Goal: Use online tool/utility: Utilize a website feature to perform a specific function

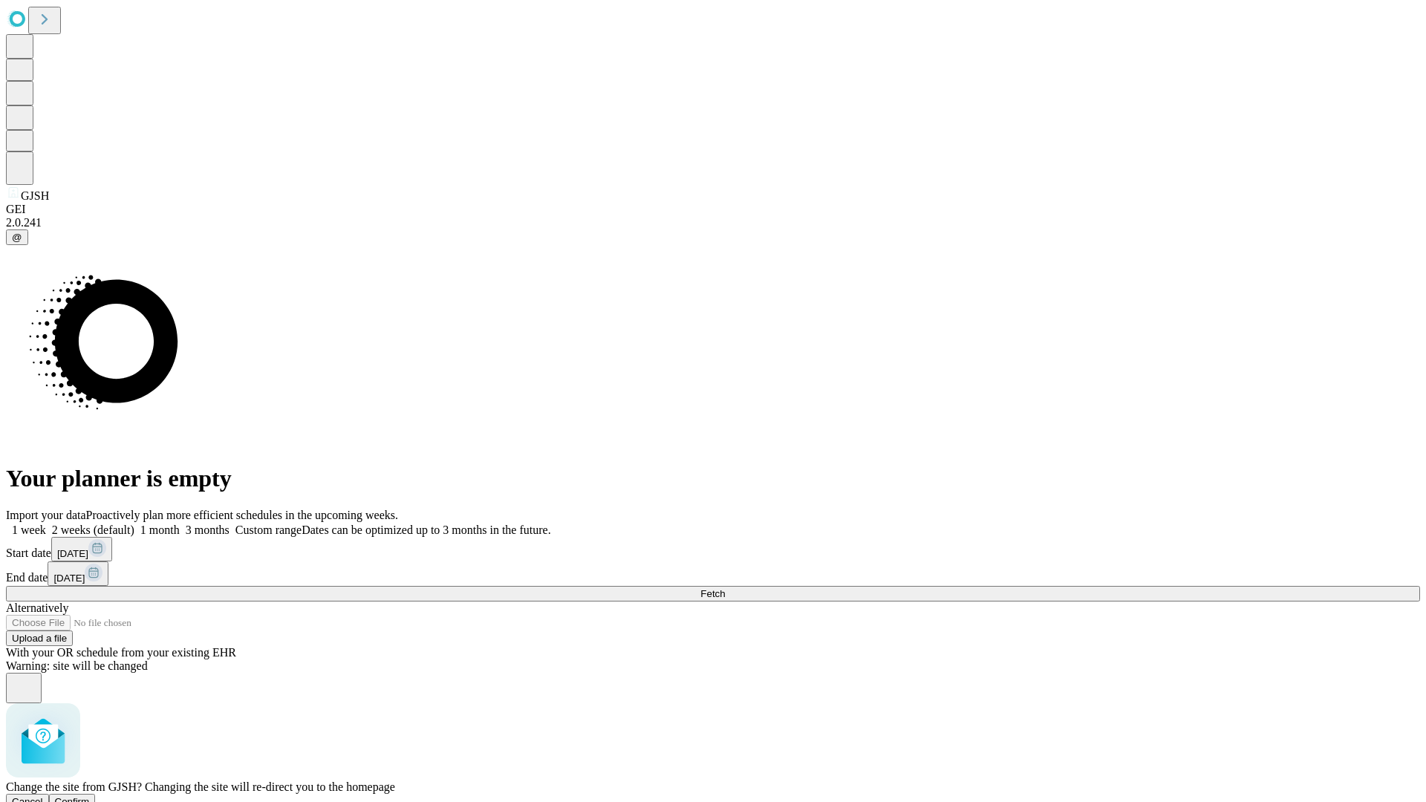
click at [90, 796] on span "Confirm" at bounding box center [72, 801] width 35 height 11
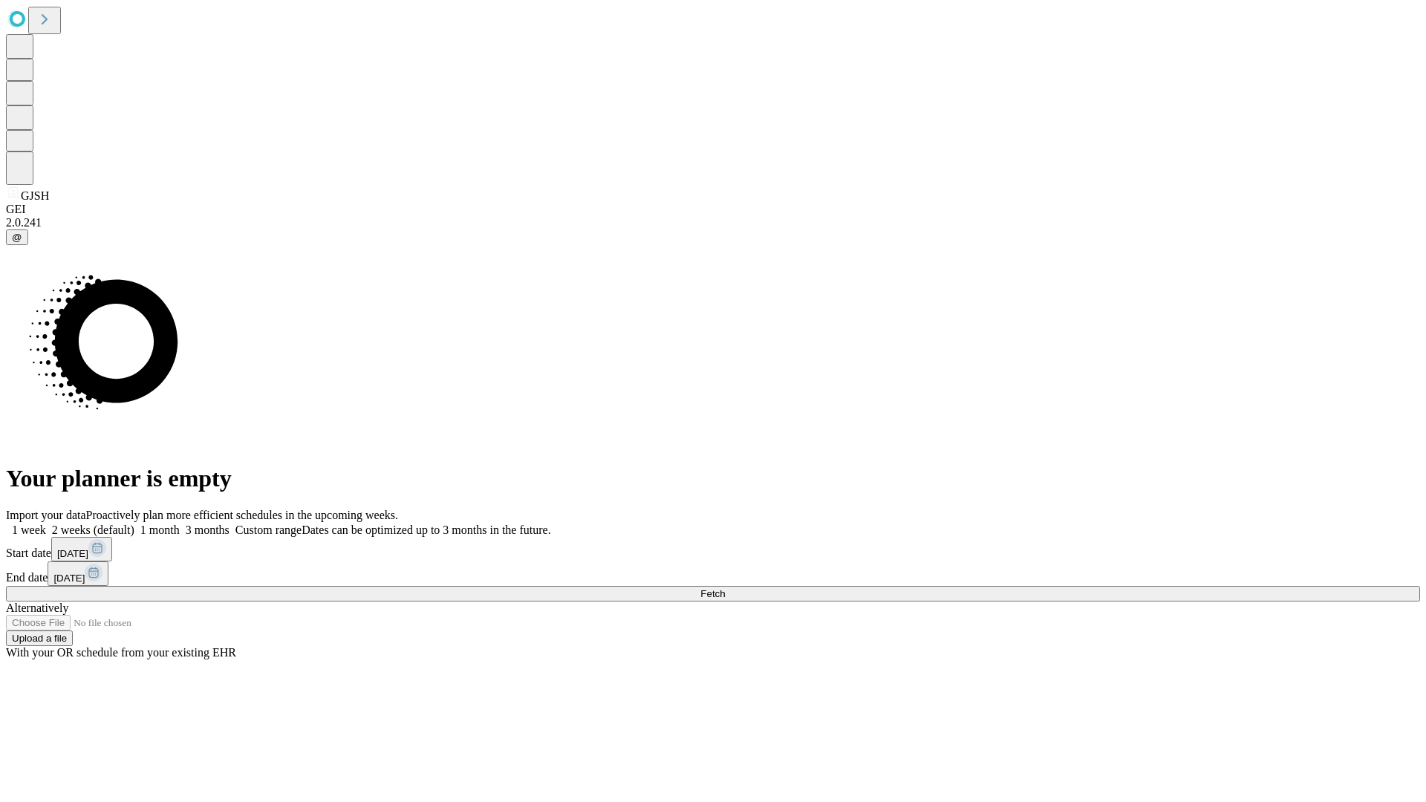
click at [180, 524] on label "1 month" at bounding box center [156, 530] width 45 height 13
click at [725, 588] on span "Fetch" at bounding box center [713, 593] width 25 height 11
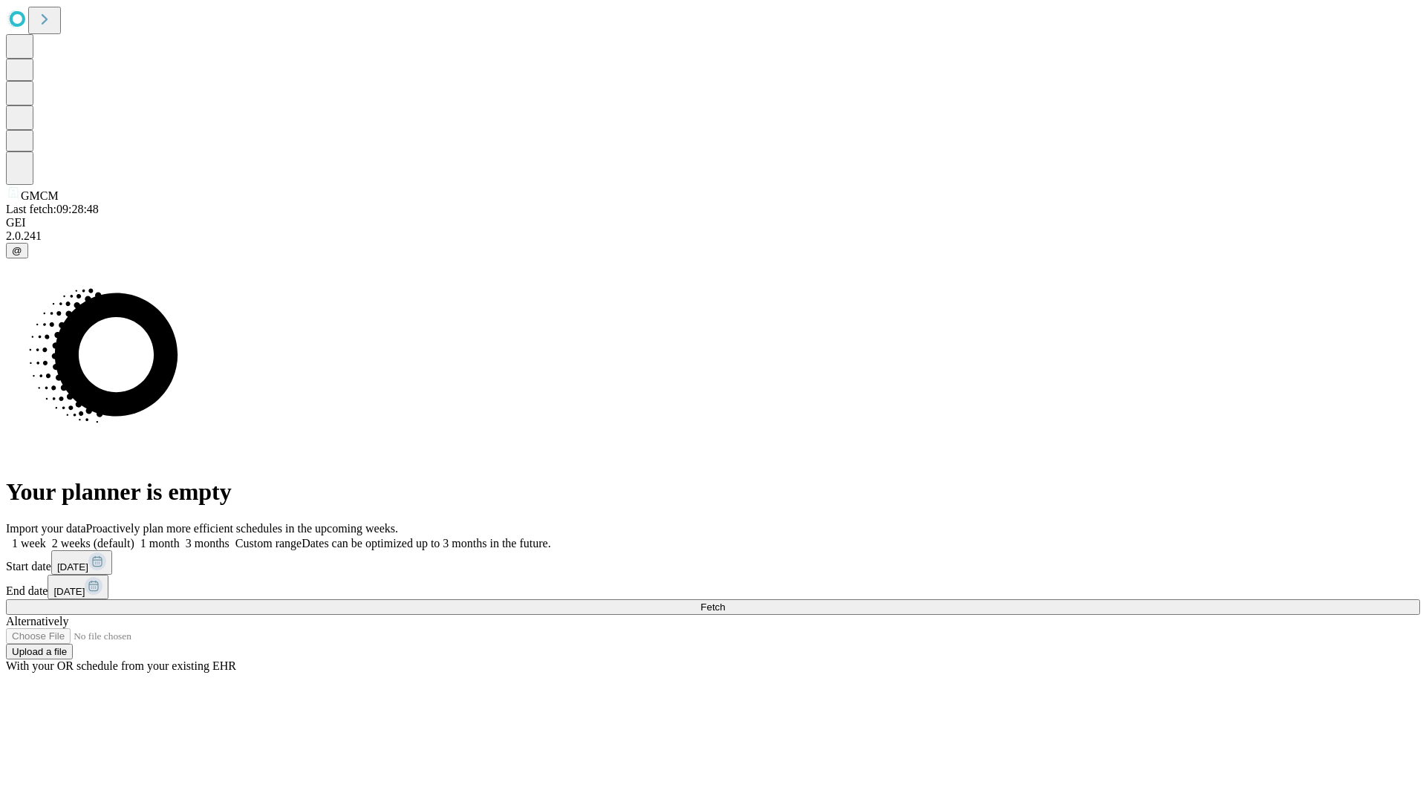
click at [180, 537] on label "1 month" at bounding box center [156, 543] width 45 height 13
click at [725, 602] on span "Fetch" at bounding box center [713, 607] width 25 height 11
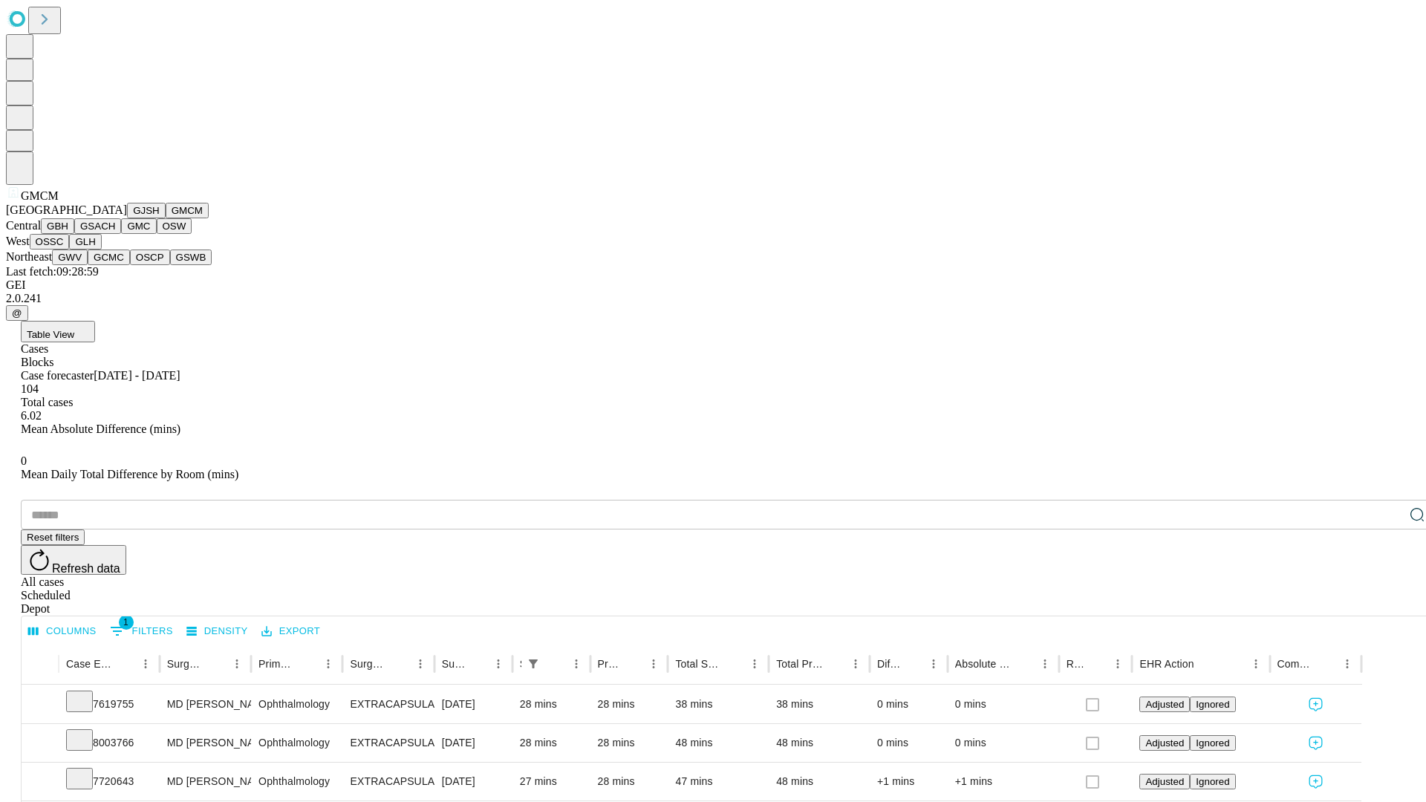
click at [74, 234] on button "GBH" at bounding box center [57, 226] width 33 height 16
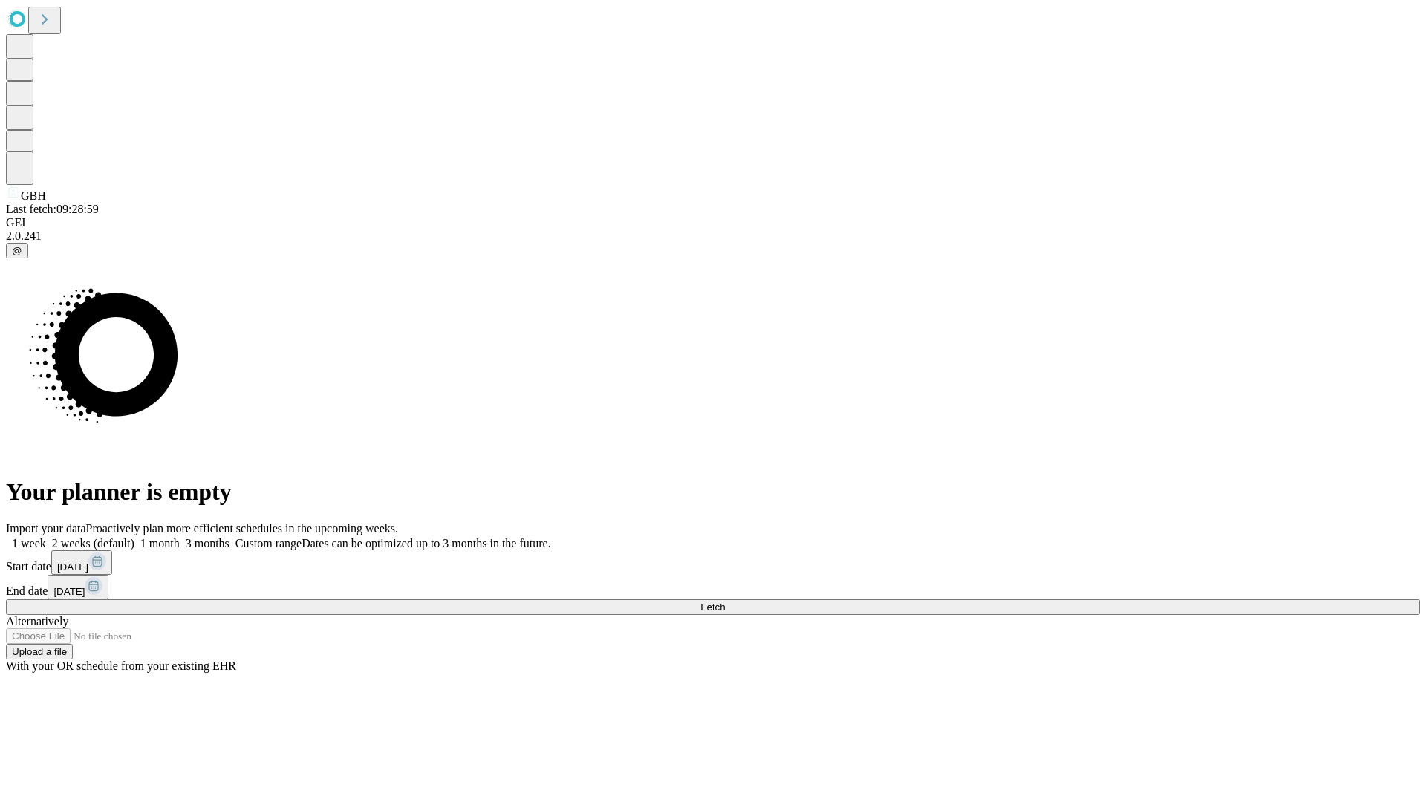
click at [180, 537] on label "1 month" at bounding box center [156, 543] width 45 height 13
click at [725, 602] on span "Fetch" at bounding box center [713, 607] width 25 height 11
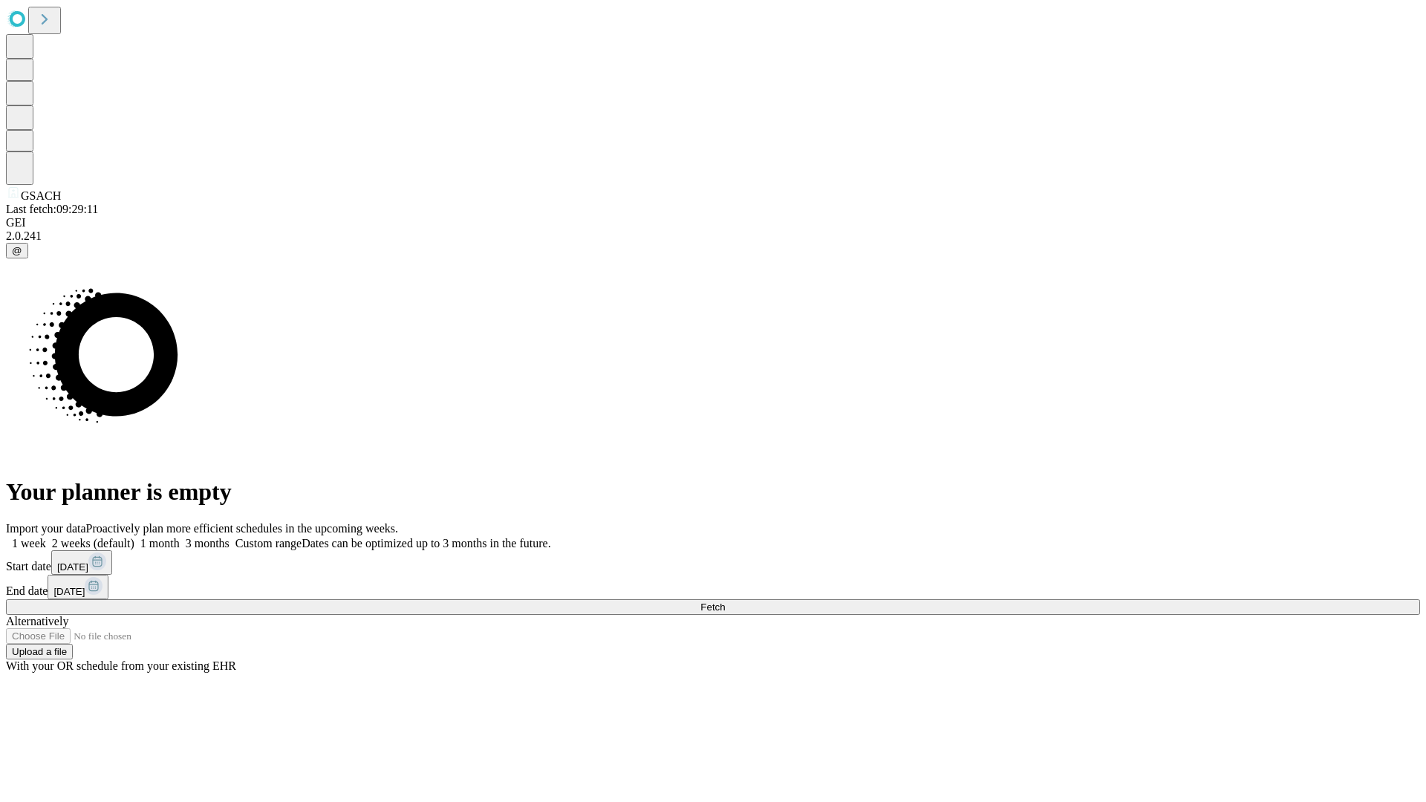
click at [180, 537] on label "1 month" at bounding box center [156, 543] width 45 height 13
click at [725, 602] on span "Fetch" at bounding box center [713, 607] width 25 height 11
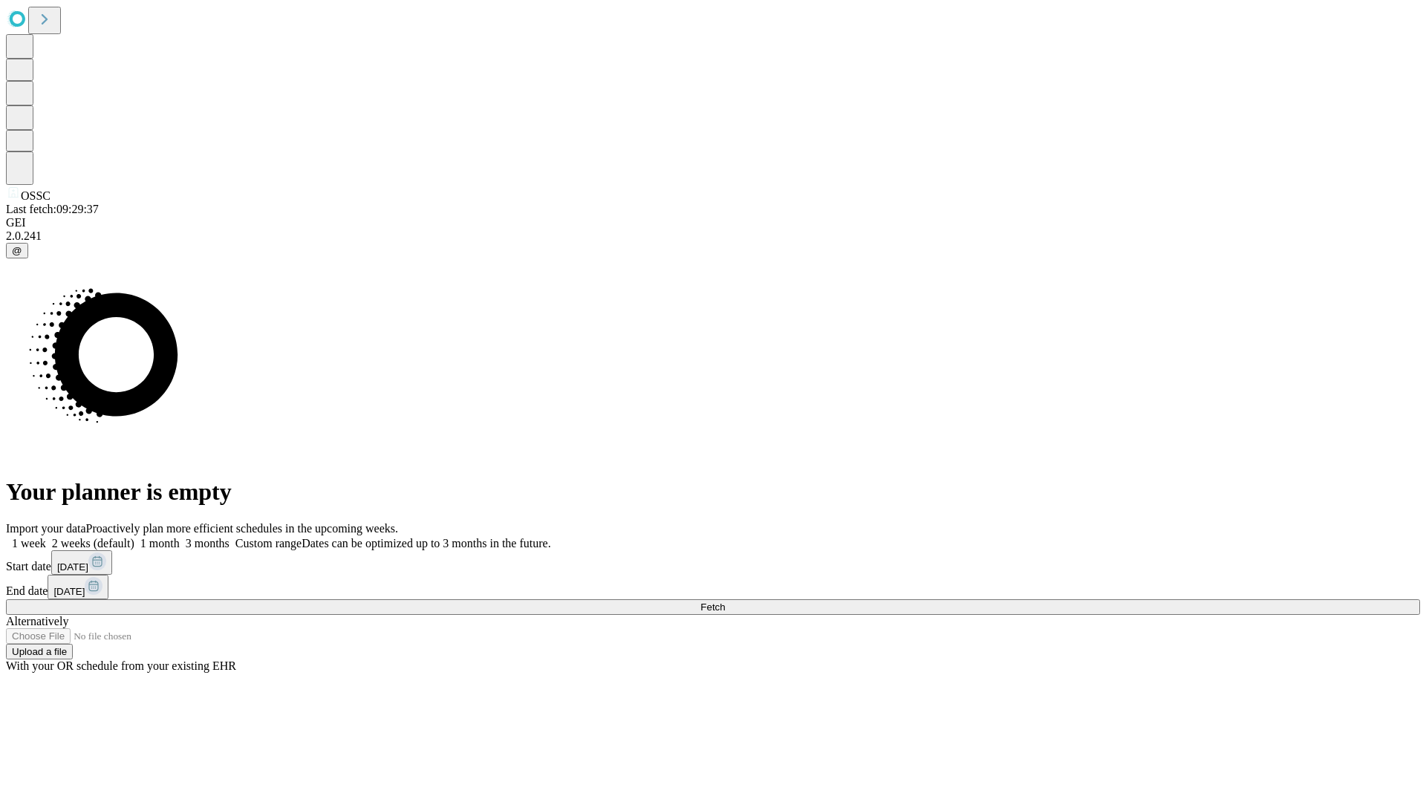
click at [180, 537] on label "1 month" at bounding box center [156, 543] width 45 height 13
click at [725, 602] on span "Fetch" at bounding box center [713, 607] width 25 height 11
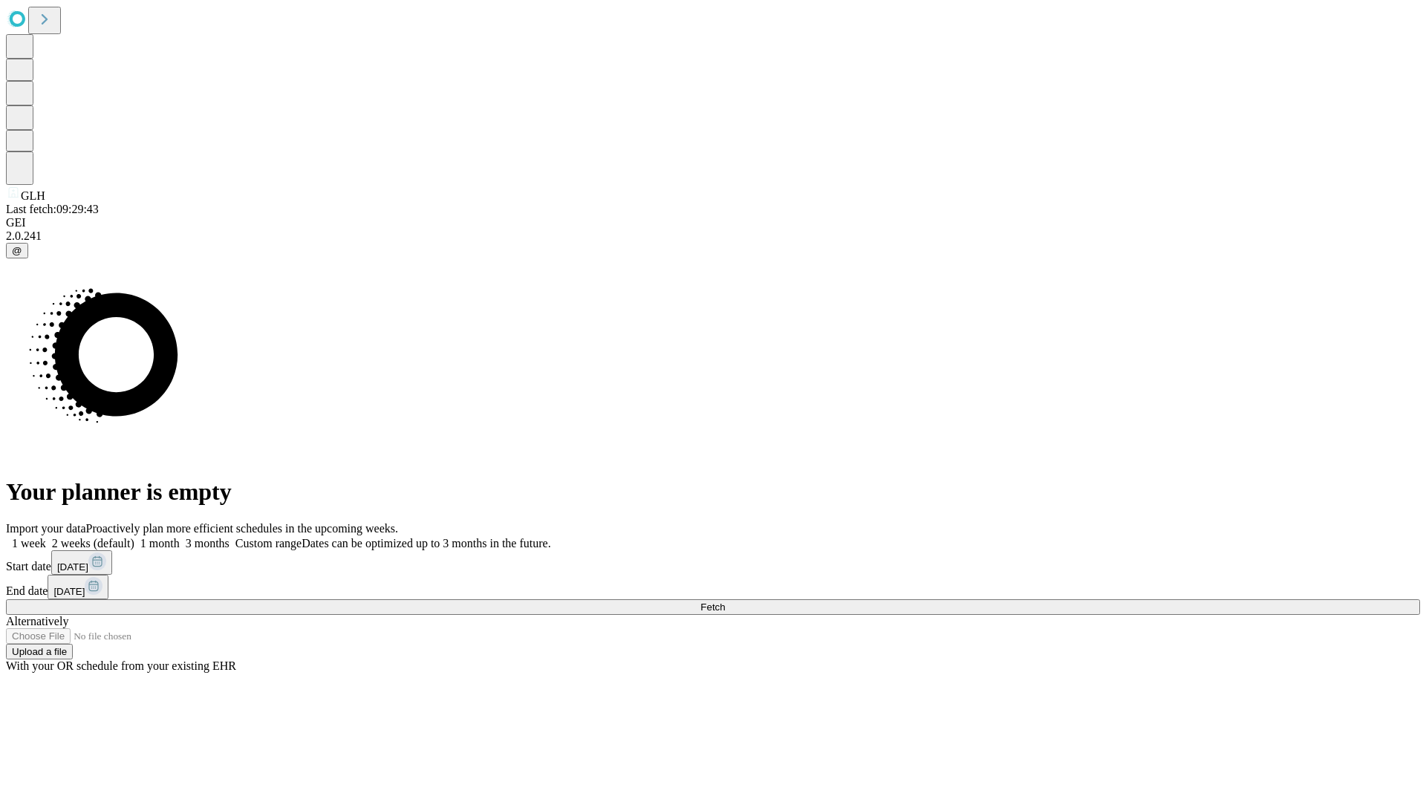
click at [180, 537] on label "1 month" at bounding box center [156, 543] width 45 height 13
click at [725, 602] on span "Fetch" at bounding box center [713, 607] width 25 height 11
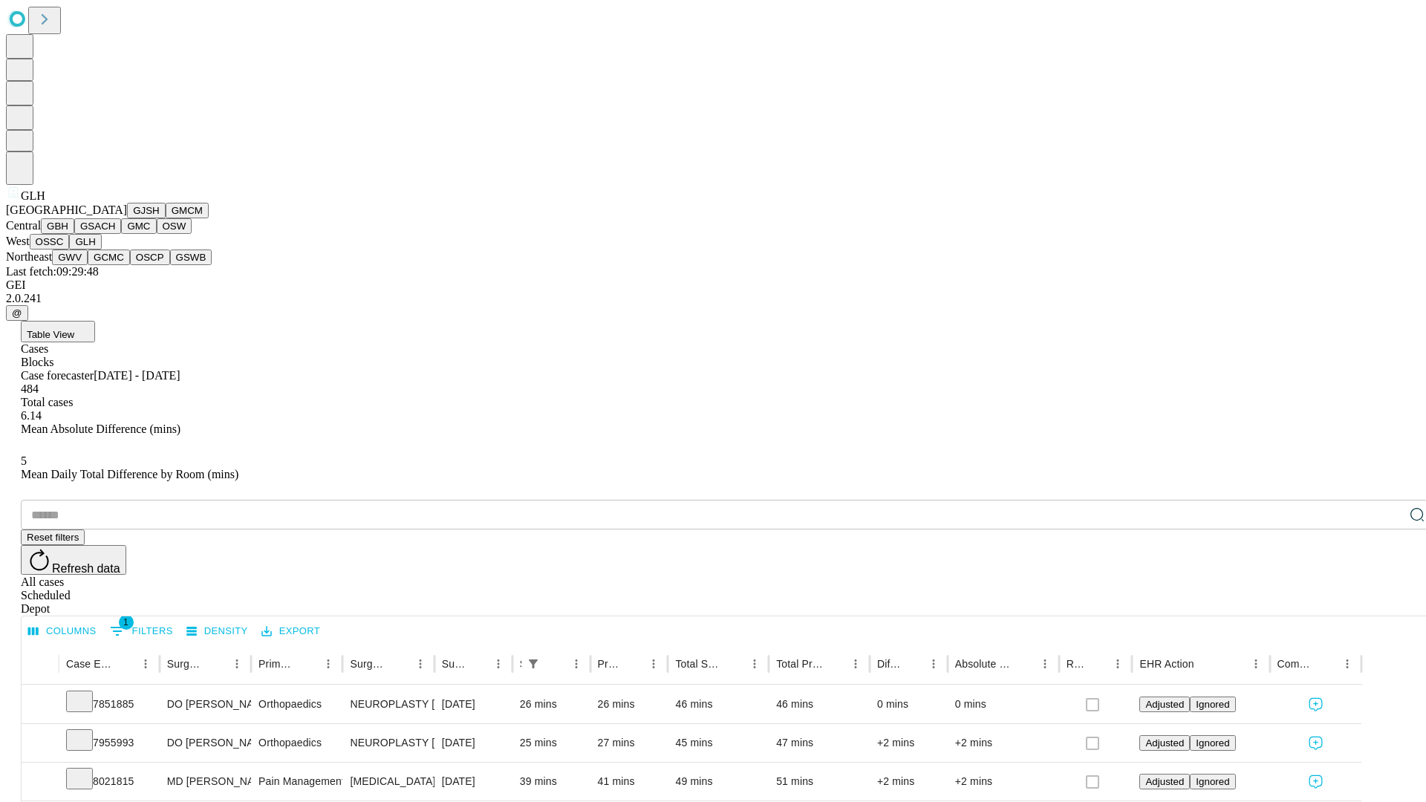
click at [88, 265] on button "GWV" at bounding box center [70, 258] width 36 height 16
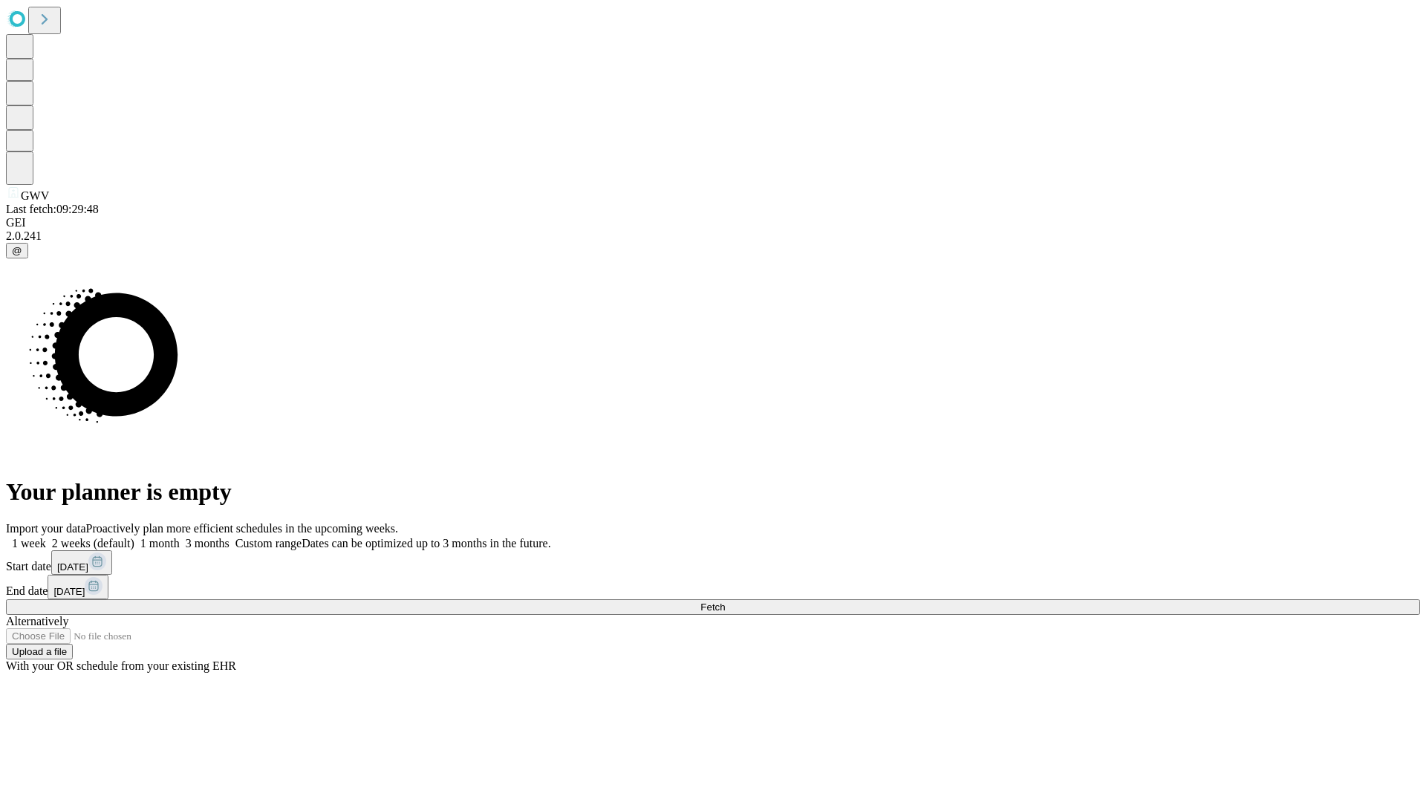
click at [180, 537] on label "1 month" at bounding box center [156, 543] width 45 height 13
click at [725, 602] on span "Fetch" at bounding box center [713, 607] width 25 height 11
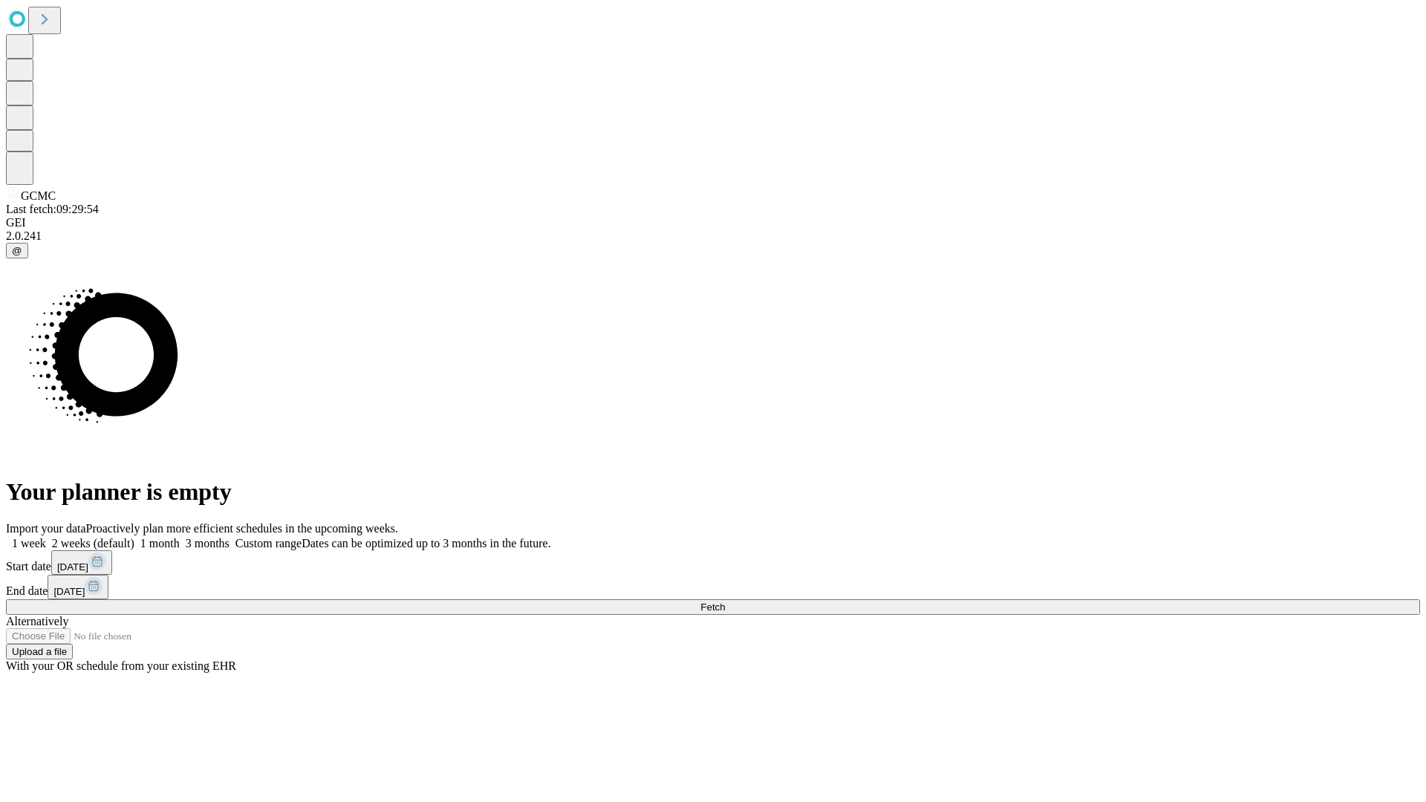
click at [180, 537] on label "1 month" at bounding box center [156, 543] width 45 height 13
click at [725, 602] on span "Fetch" at bounding box center [713, 607] width 25 height 11
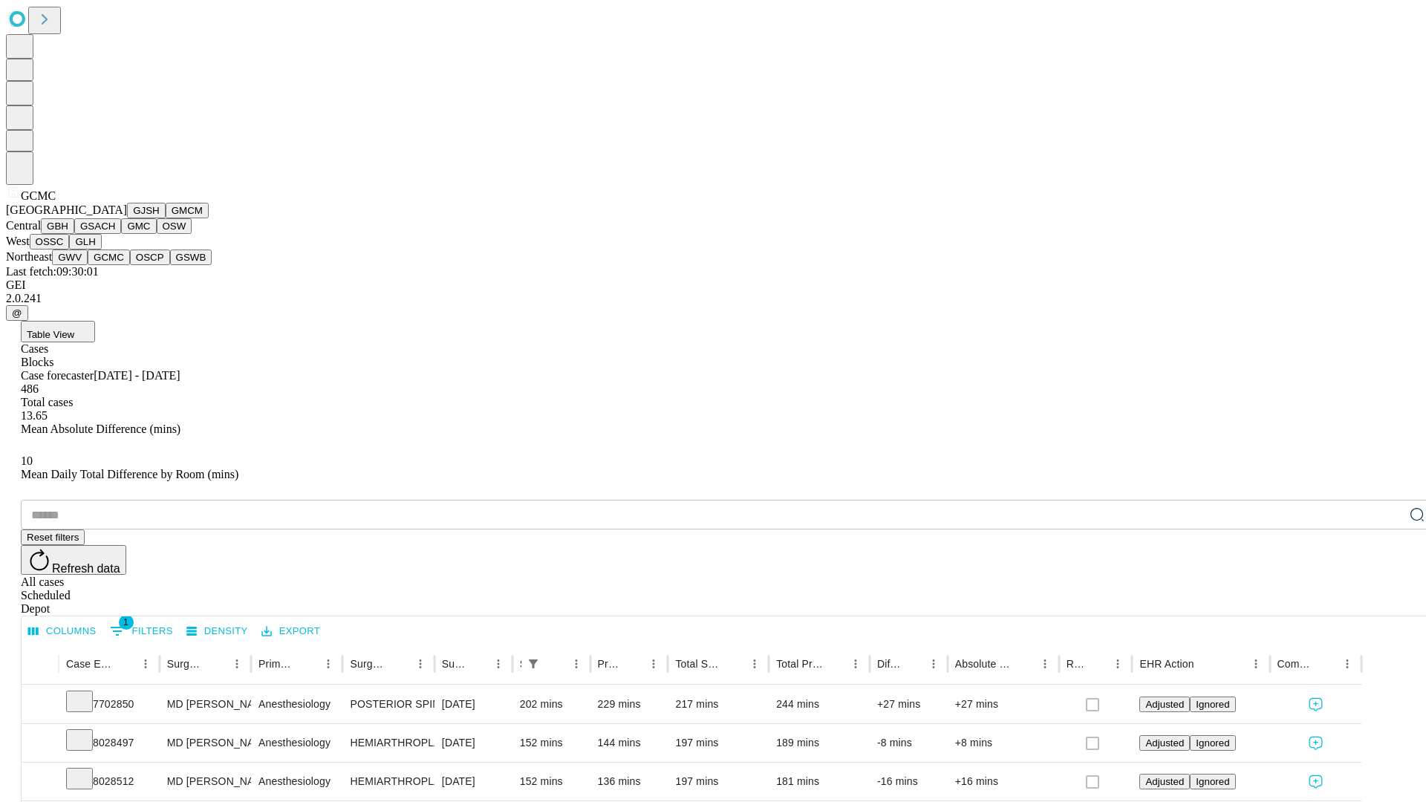
click at [130, 265] on button "OSCP" at bounding box center [150, 258] width 40 height 16
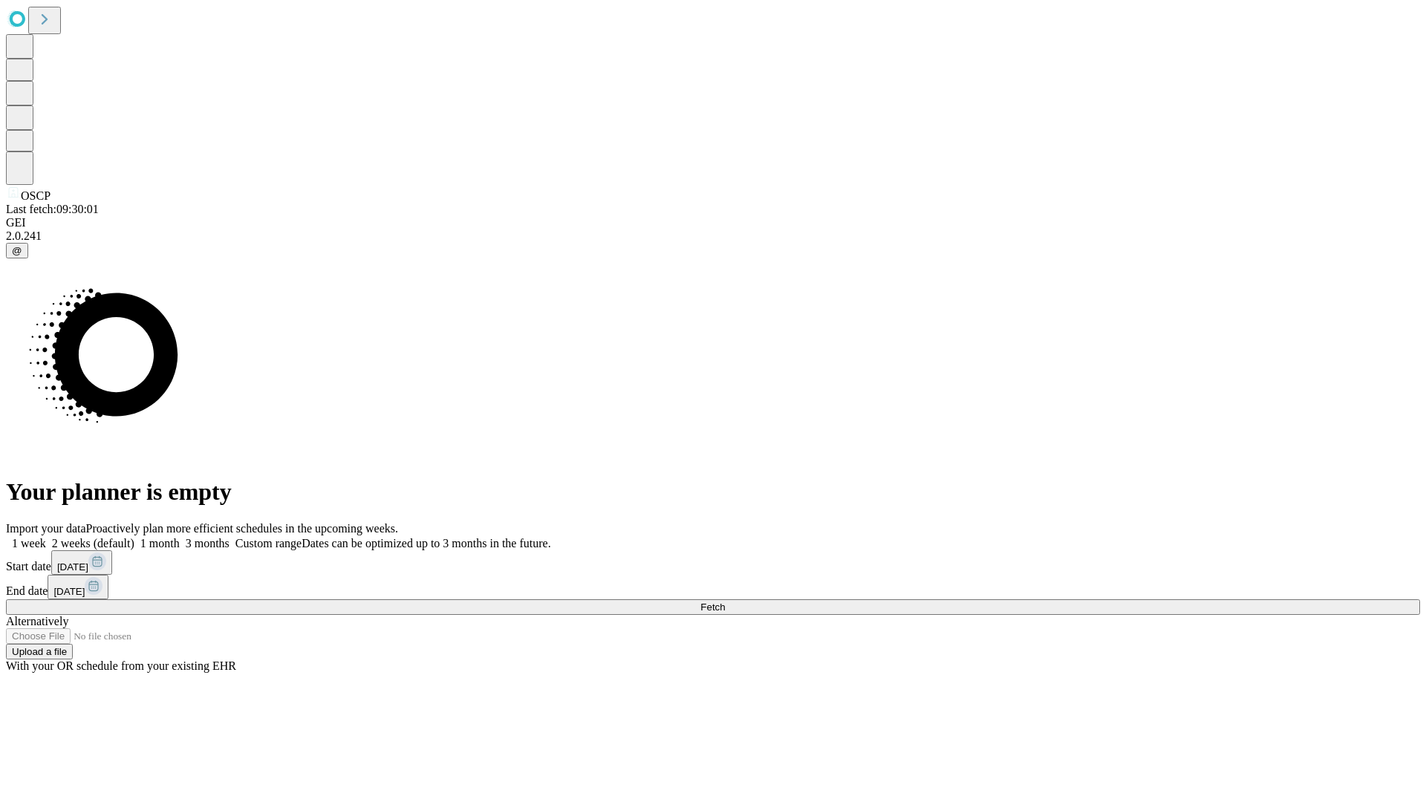
click at [180, 537] on label "1 month" at bounding box center [156, 543] width 45 height 13
click at [725, 602] on span "Fetch" at bounding box center [713, 607] width 25 height 11
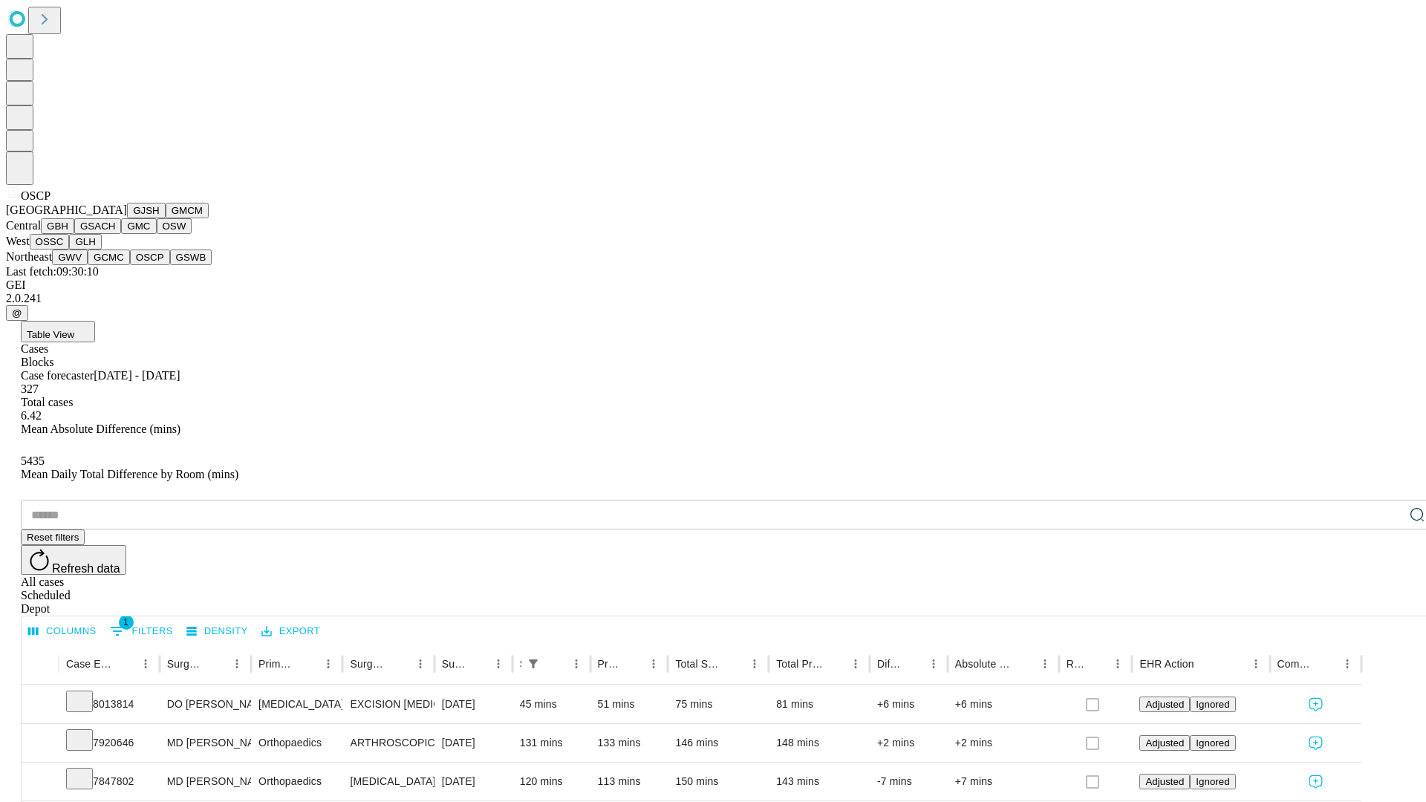
click at [170, 265] on button "GSWB" at bounding box center [191, 258] width 42 height 16
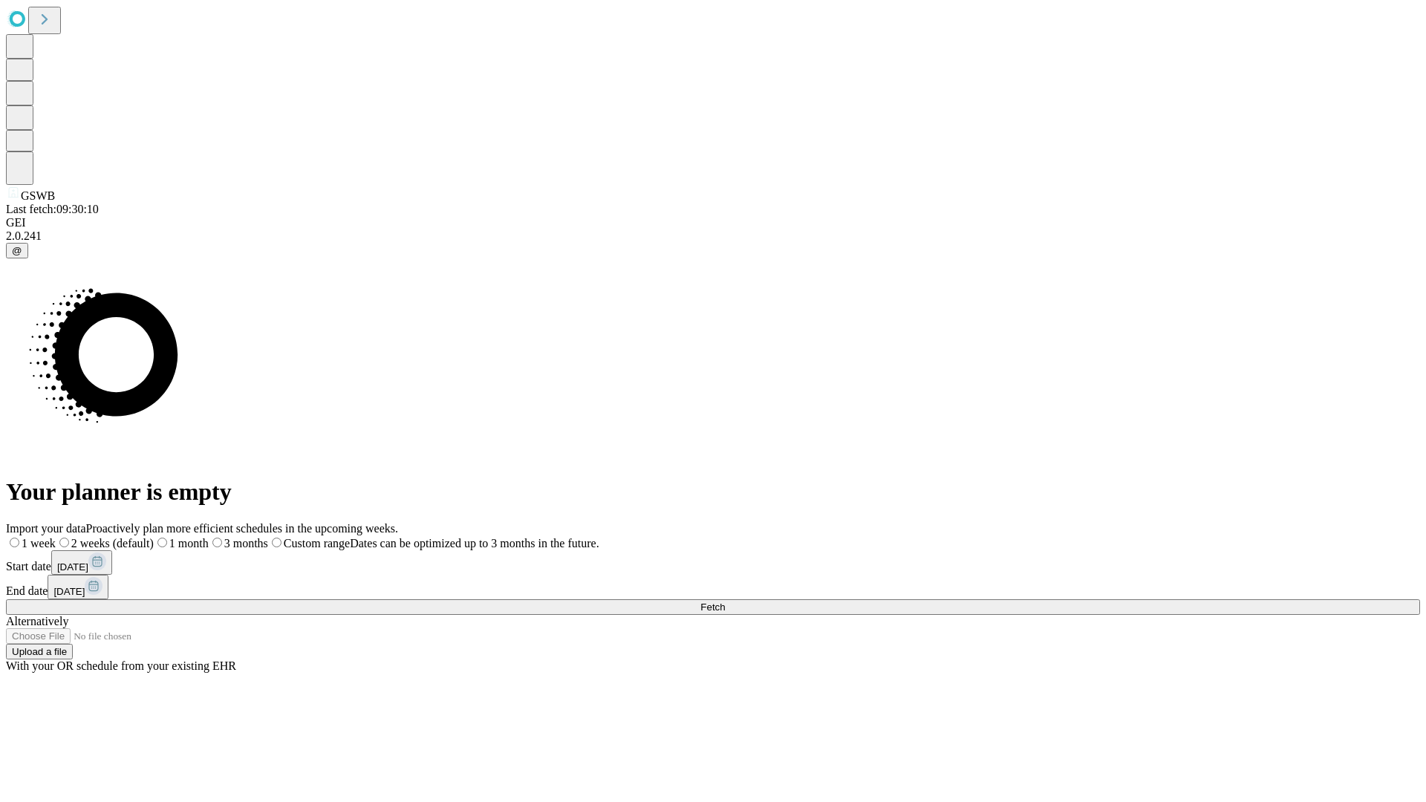
click at [209, 537] on label "1 month" at bounding box center [181, 543] width 55 height 13
click at [725, 602] on span "Fetch" at bounding box center [713, 607] width 25 height 11
